Goal: Task Accomplishment & Management: Manage account settings

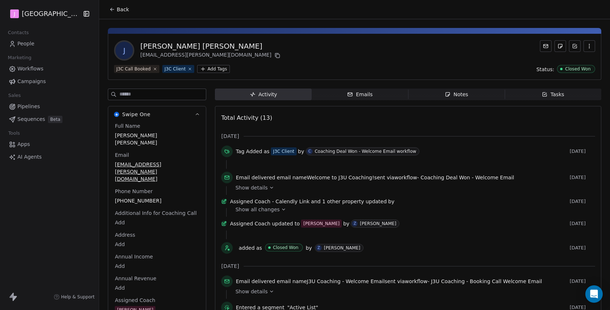
click at [32, 105] on span "Pipelines" at bounding box center [28, 107] width 23 height 8
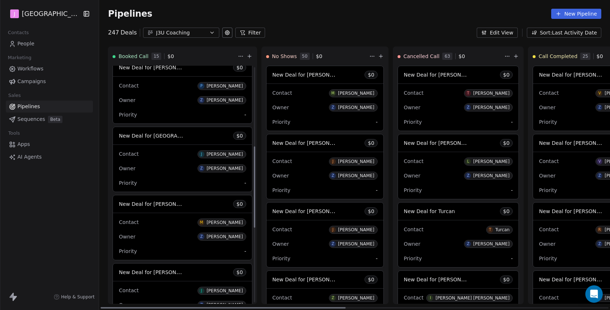
scroll to position [263, 0]
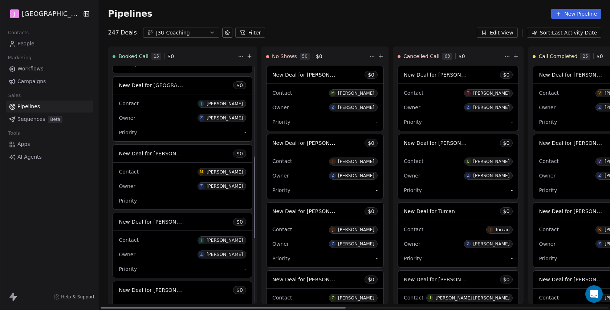
click at [166, 223] on span "New Deal for [PERSON_NAME]" at bounding box center [157, 221] width 77 height 7
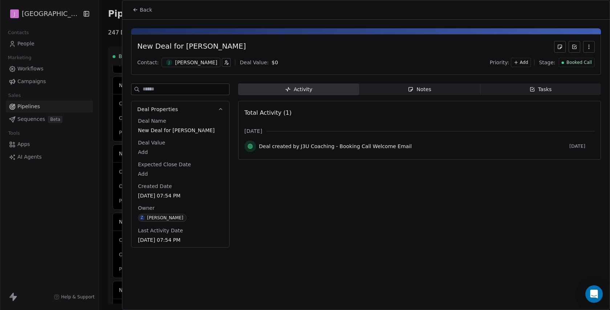
click at [145, 150] on body "J J3 University Contacts People Marketing Workflows Campaigns Sales Pipelines S…" at bounding box center [305, 155] width 610 height 310
type input "*****"
click at [151, 11] on html "J J3 University Contacts People Marketing Workflows Campaigns Sales Pipelines S…" at bounding box center [305, 155] width 610 height 310
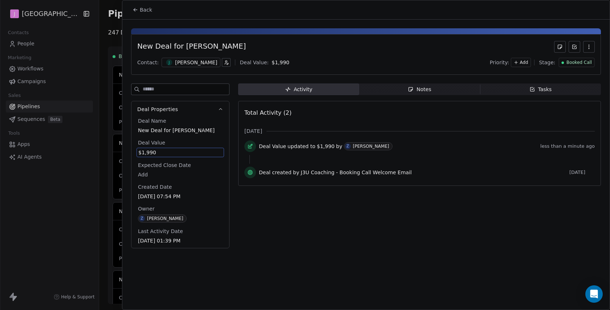
click at [31, 55] on div at bounding box center [305, 155] width 610 height 310
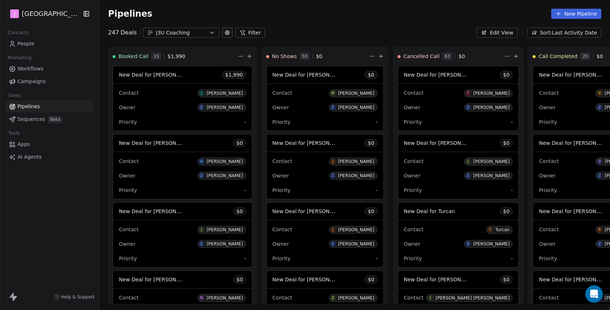
click at [31, 46] on span "People" at bounding box center [25, 44] width 17 height 8
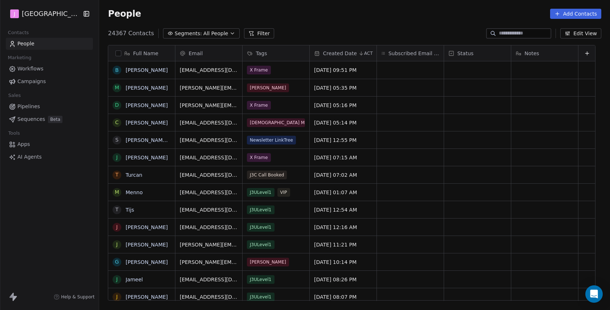
scroll to position [273, 512]
click at [523, 36] on input at bounding box center [524, 33] width 51 height 7
paste input "**********"
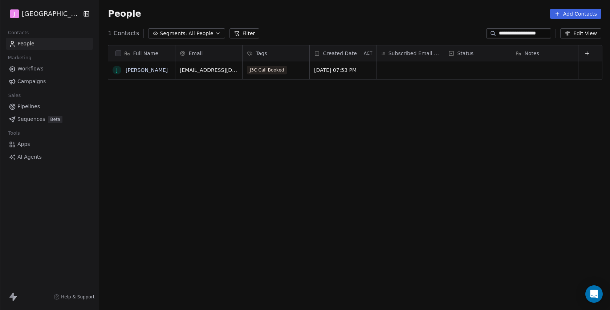
type input "**********"
click at [475, 75] on div "grid" at bounding box center [477, 69] width 67 height 17
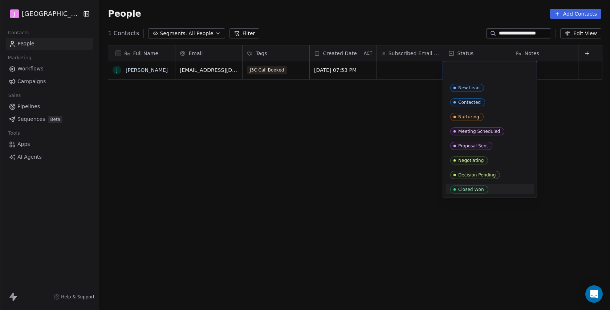
click at [489, 191] on div "Closed Won" at bounding box center [490, 190] width 79 height 8
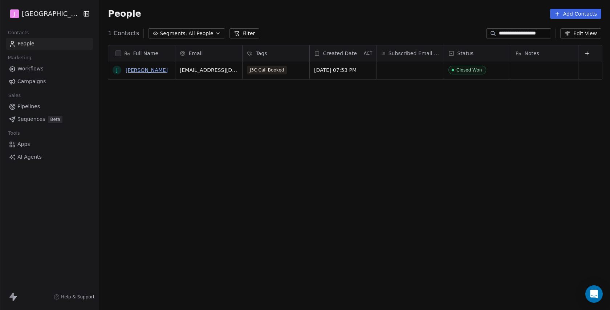
click at [137, 70] on link "[PERSON_NAME]" at bounding box center [147, 70] width 42 height 6
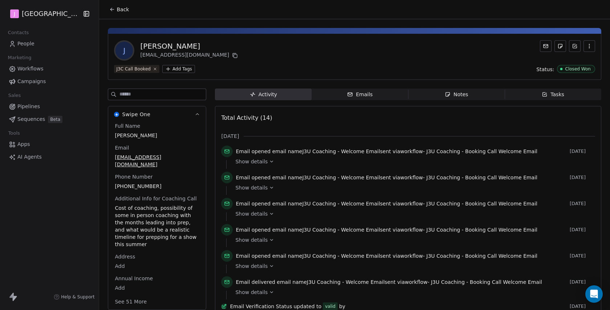
scroll to position [13, 0]
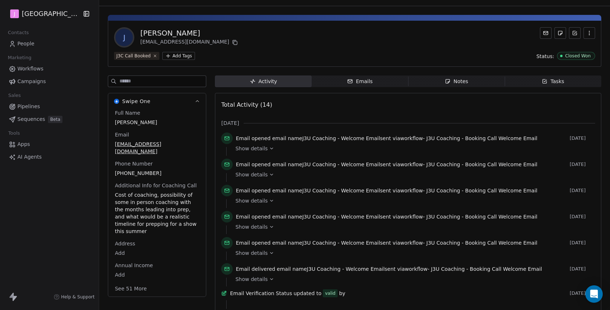
click at [145, 282] on button "See 51 More" at bounding box center [130, 288] width 41 height 13
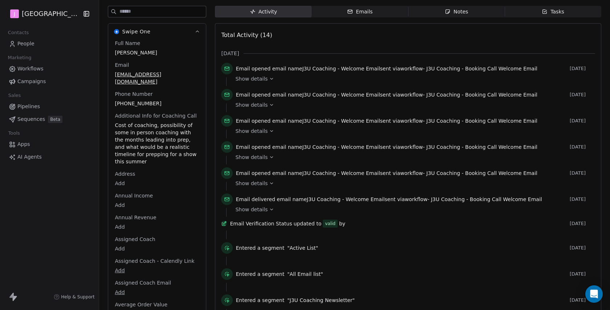
click at [120, 233] on body "J J3 University Contacts People Marketing Workflows Campaigns Sales Pipelines S…" at bounding box center [305, 155] width 610 height 310
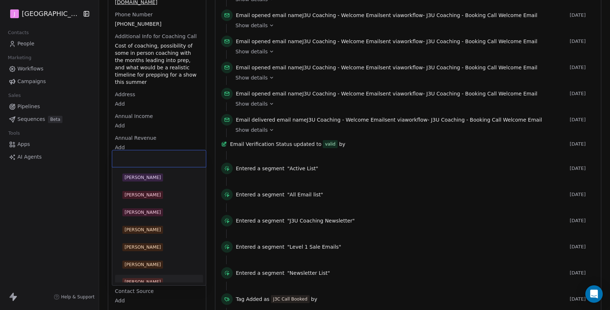
scroll to position [7, 0]
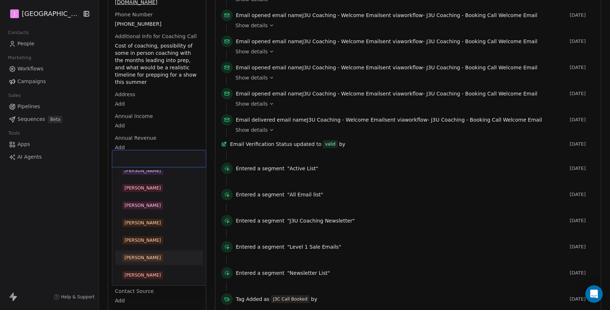
click at [150, 262] on div "[PERSON_NAME]" at bounding box center [159, 258] width 82 height 12
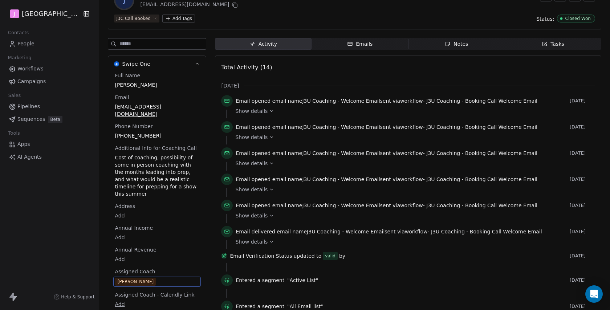
scroll to position [0, 0]
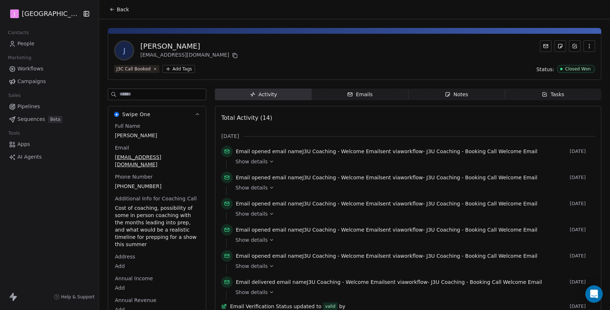
click at [131, 10] on button "Back" at bounding box center [119, 9] width 28 height 13
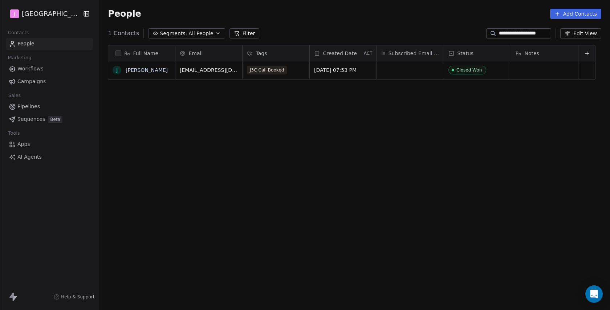
scroll to position [273, 512]
